Goal: Task Accomplishment & Management: Manage account settings

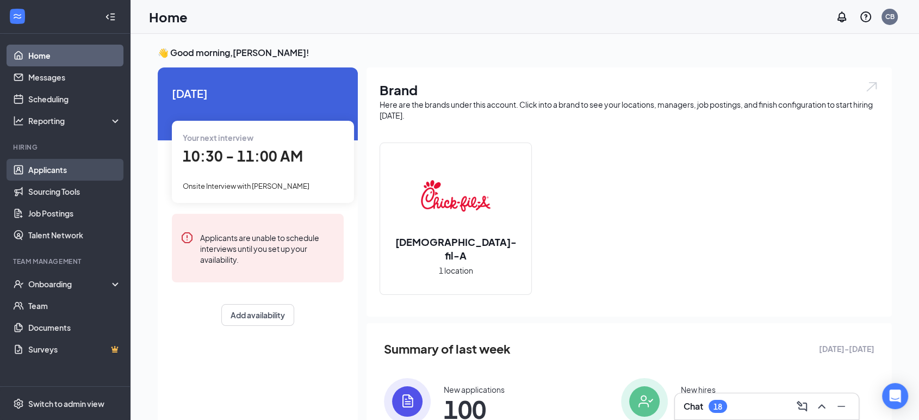
click at [44, 170] on link "Applicants" at bounding box center [74, 170] width 93 height 22
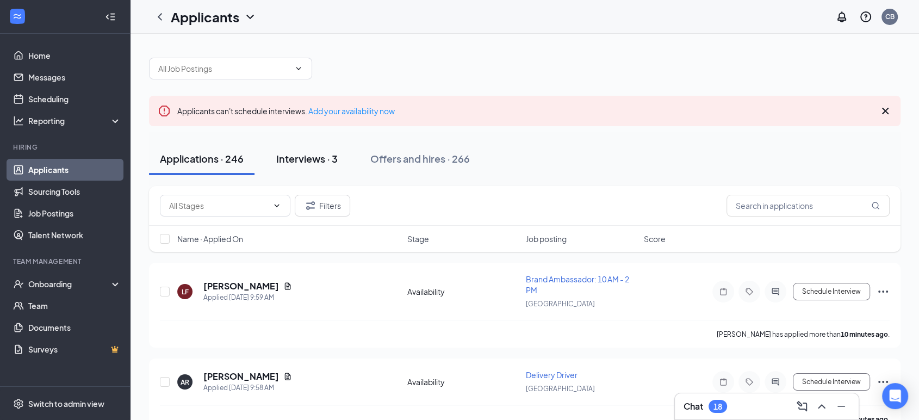
click at [335, 157] on div "Interviews · 3" at bounding box center [306, 159] width 61 height 14
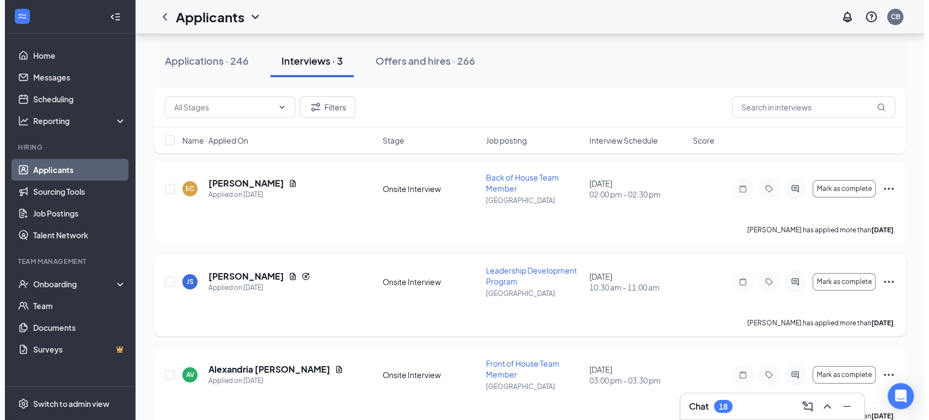
scroll to position [123, 0]
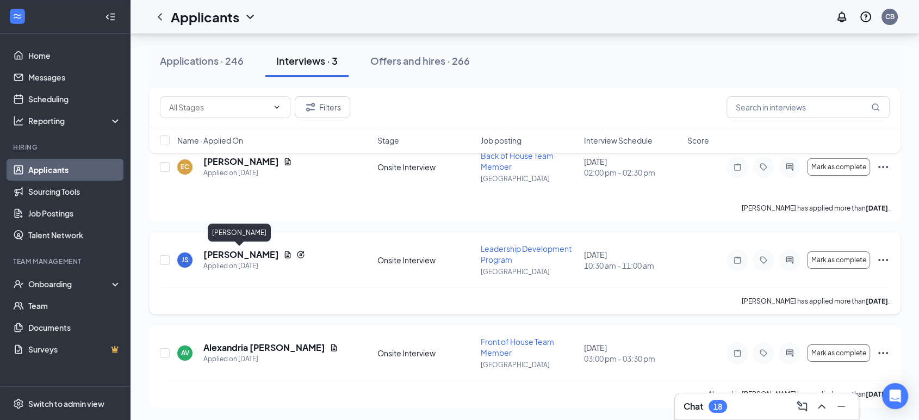
click at [239, 256] on h5 "[PERSON_NAME]" at bounding box center [241, 255] width 76 height 12
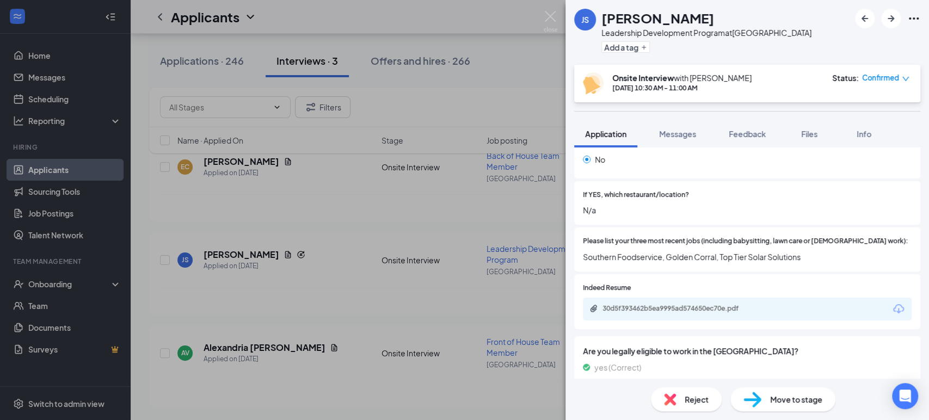
scroll to position [373, 0]
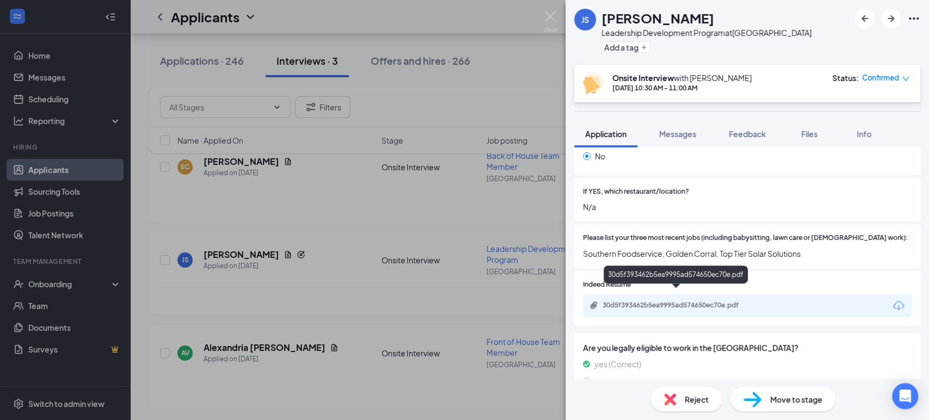
click at [696, 301] on div "30d5f393462b5ea9995ad574650ec70e.pdf" at bounding box center [678, 305] width 152 height 9
drag, startPoint x: 704, startPoint y: 16, endPoint x: 600, endPoint y: 20, distance: 104.0
click at [600, 20] on div "JS [PERSON_NAME] Leadership Development Program at [GEOGRAPHIC_DATA] Add a tag" at bounding box center [692, 32] width 237 height 47
copy h1 "[PERSON_NAME]"
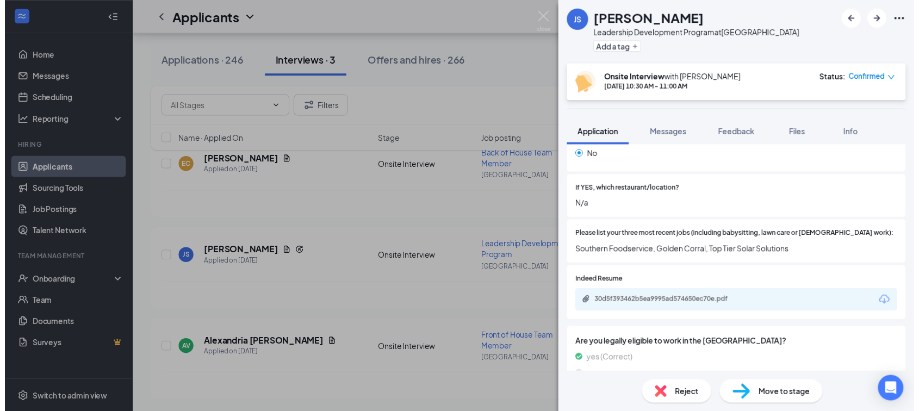
scroll to position [0, 0]
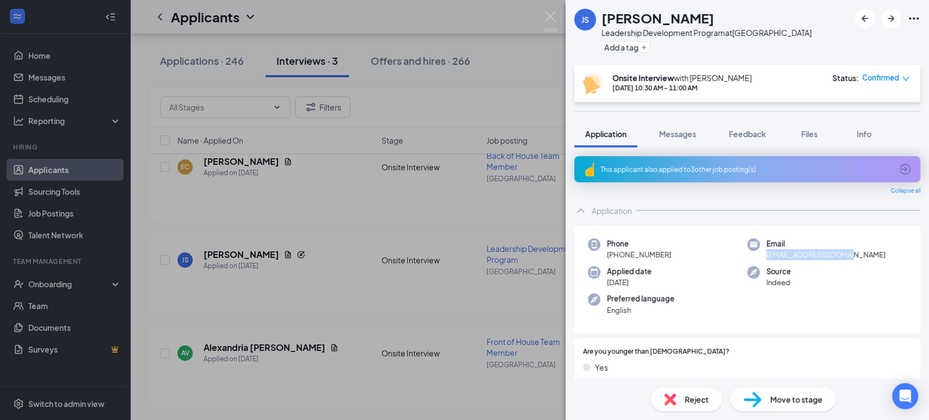
drag, startPoint x: 856, startPoint y: 255, endPoint x: 762, endPoint y: 261, distance: 94.8
click at [762, 261] on div "Phone [PHONE_NUMBER] Email [EMAIL_ADDRESS][DOMAIN_NAME] Applied date [DATE] Sou…" at bounding box center [747, 280] width 346 height 108
copy span "[EMAIL_ADDRESS][DOMAIN_NAME]"
drag, startPoint x: 672, startPoint y: 257, endPoint x: 616, endPoint y: 258, distance: 56.0
click at [616, 258] on div "Phone [PHONE_NUMBER]" at bounding box center [667, 249] width 159 height 22
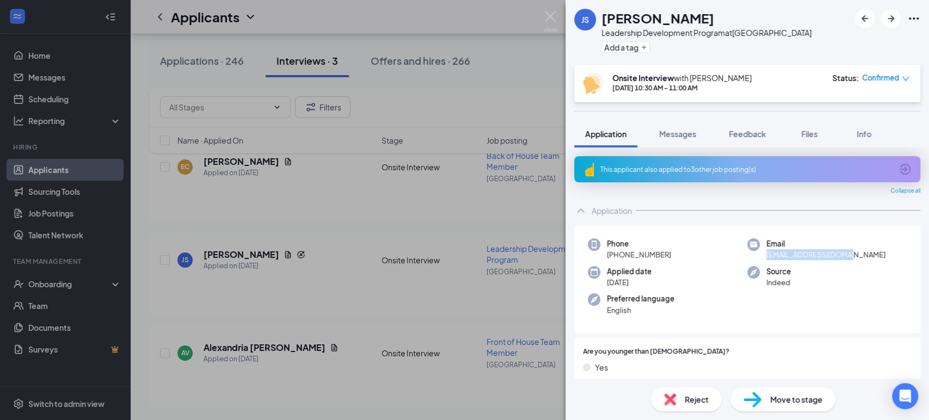
copy span "[PHONE_NUMBER]"
click at [551, 24] on img at bounding box center [550, 21] width 14 height 21
